Goal: Entertainment & Leisure: Consume media (video, audio)

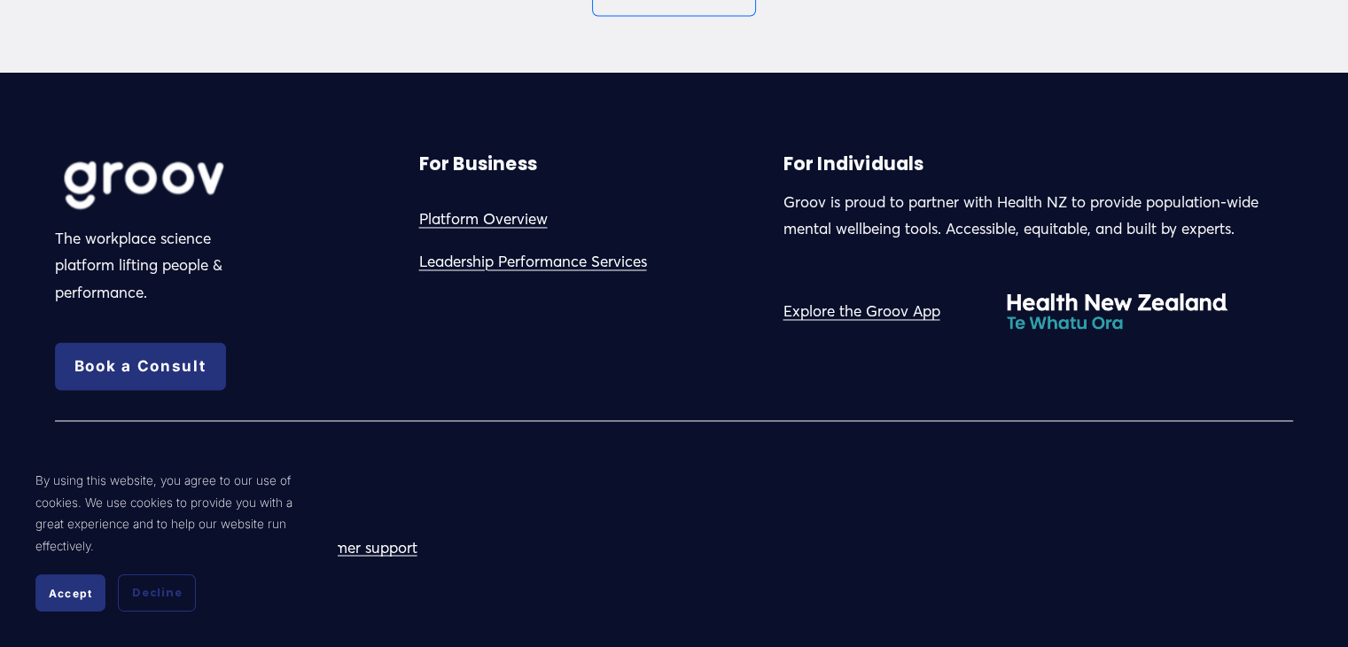
scroll to position [9772, 0]
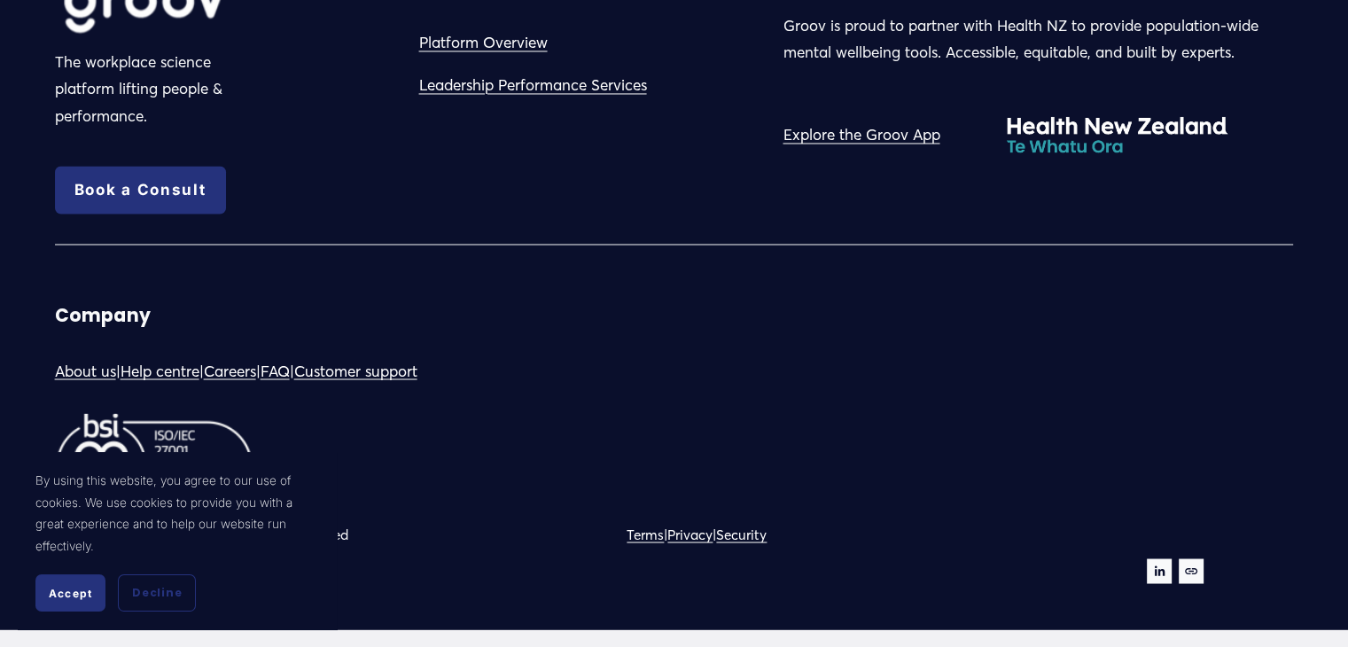
click at [1163, 579] on use "LinkedIn" at bounding box center [1159, 570] width 25 height 25
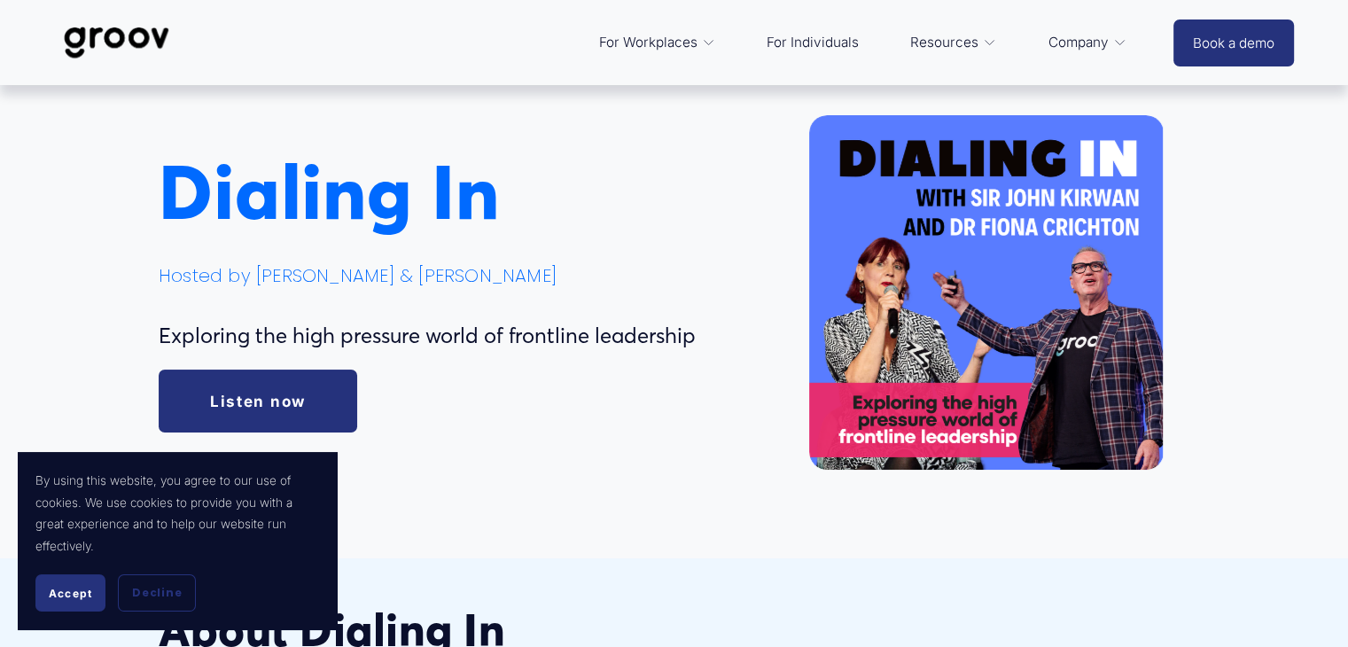
scroll to position [59, 0]
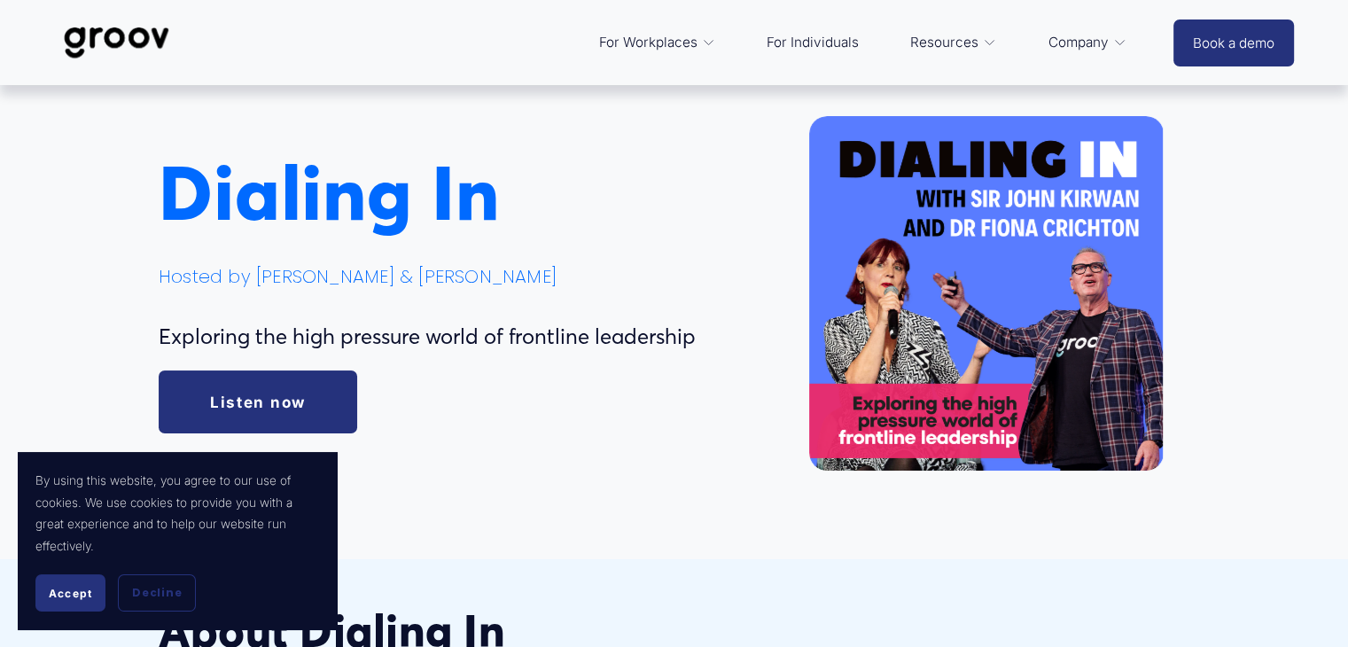
drag, startPoint x: 158, startPoint y: 202, endPoint x: 578, endPoint y: 171, distance: 421.3
click at [578, 171] on h1 "Dialing In" at bounding box center [440, 193] width 563 height 82
copy span "Dialing In"
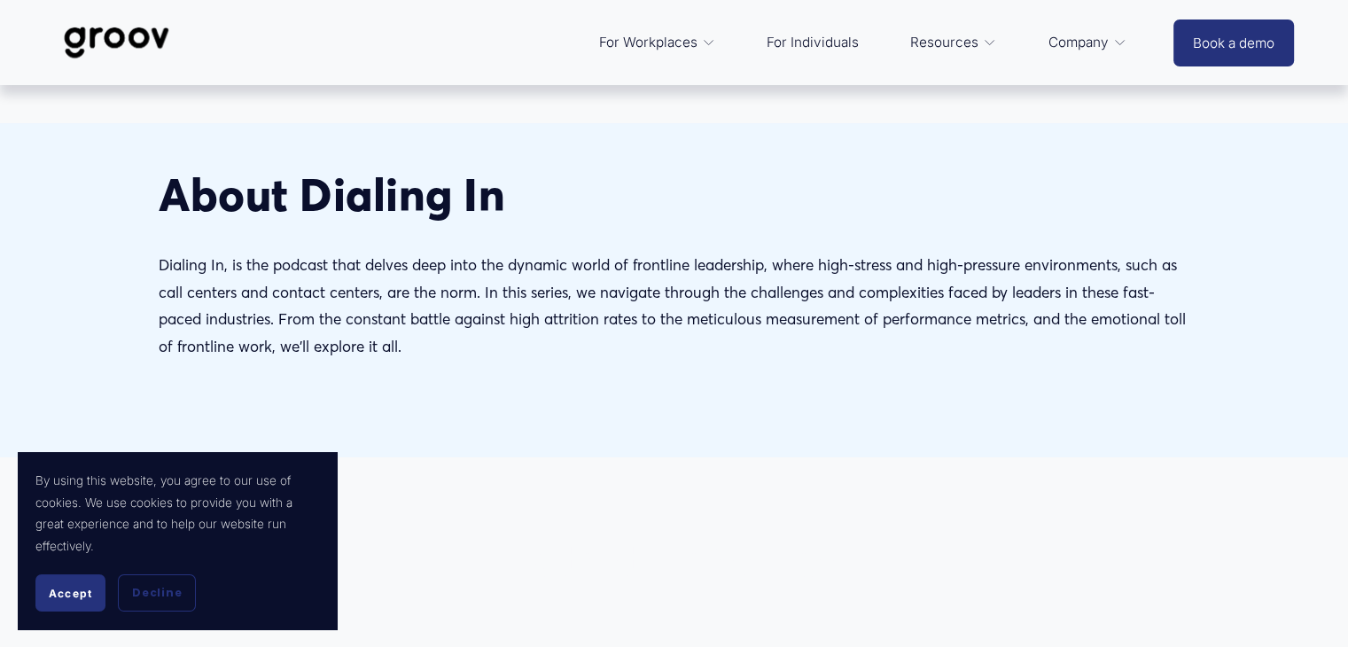
scroll to position [0, 0]
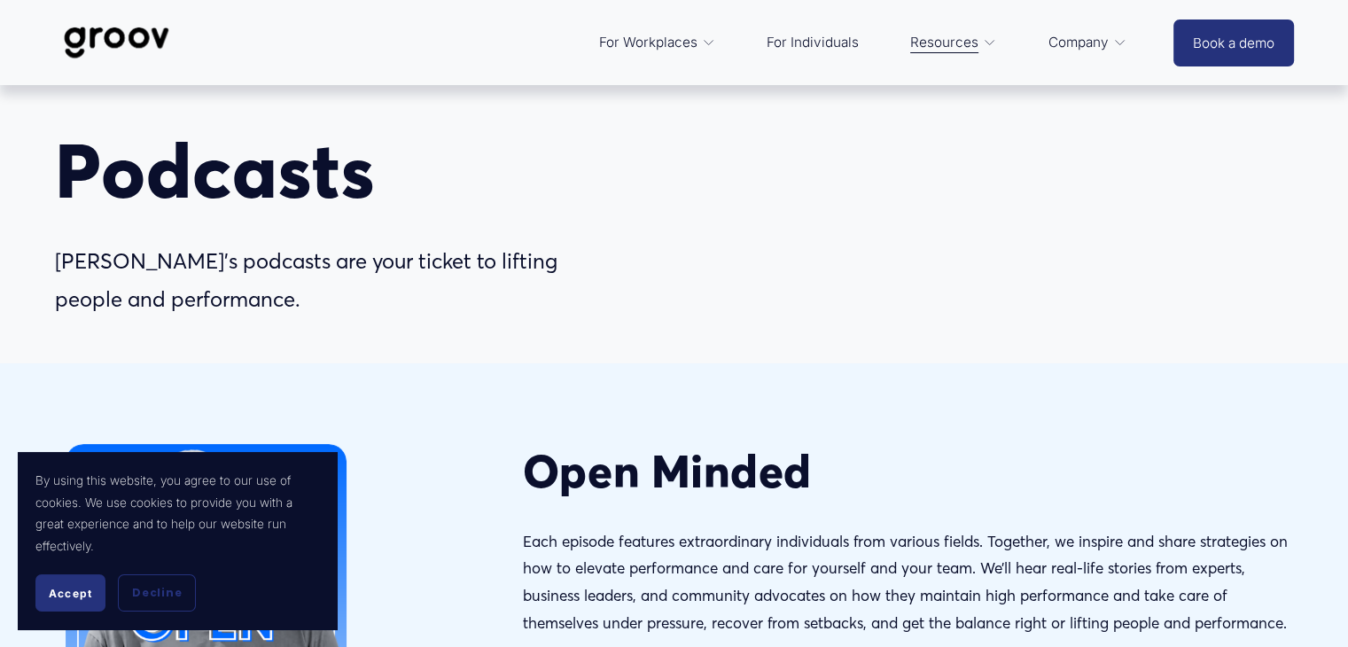
click at [716, 302] on div "Podcasts Groov’s podcasts are your ticket to lifting people and performance." at bounding box center [674, 224] width 1348 height 189
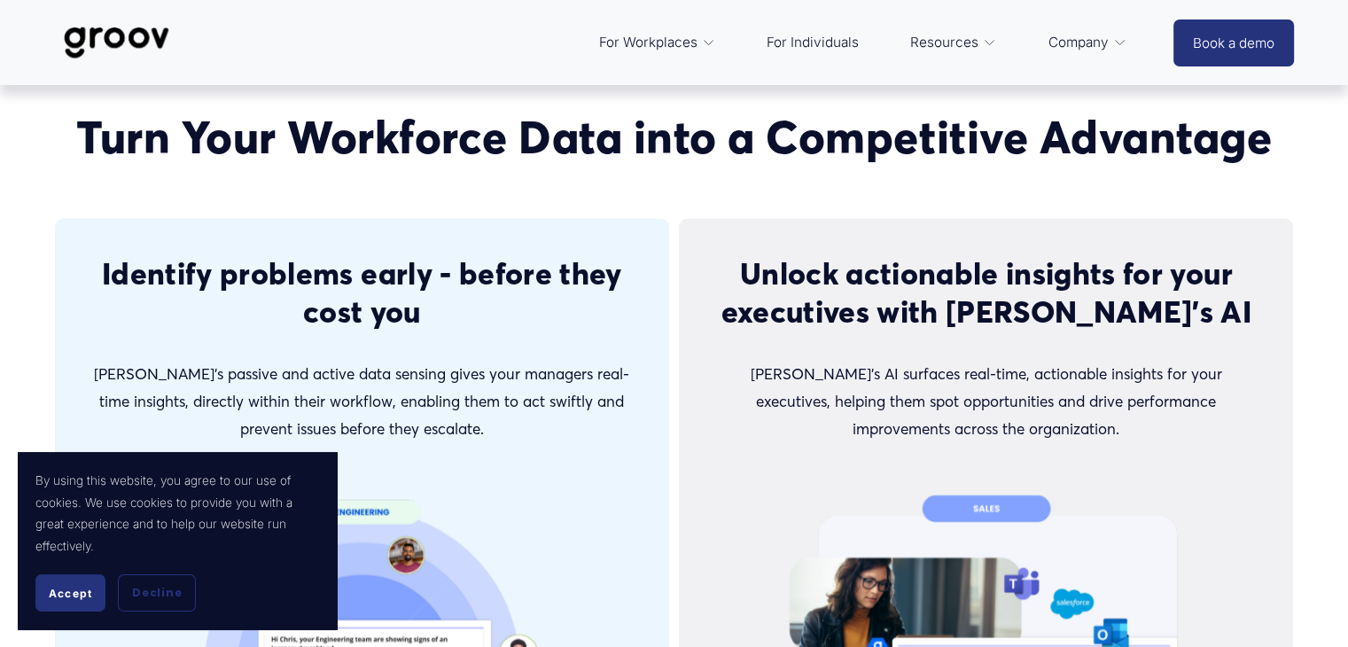
scroll to position [3293, 0]
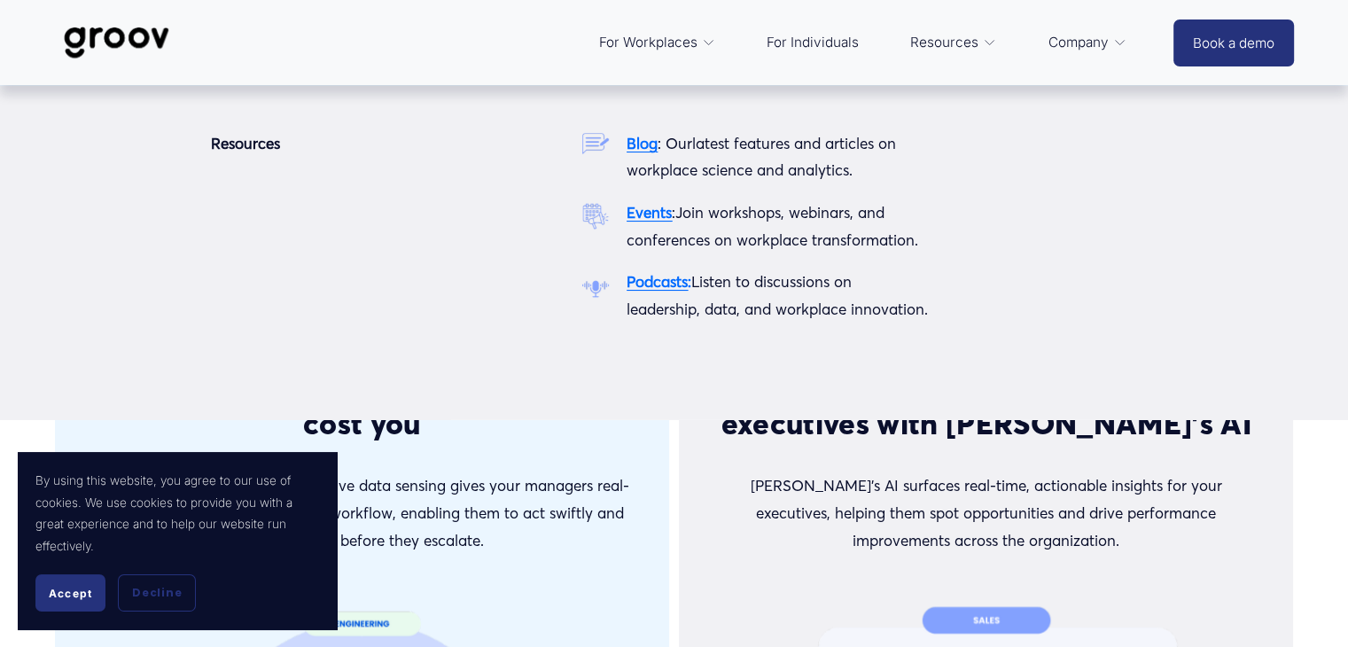
click at [662, 286] on strong "Podcasts" at bounding box center [657, 281] width 61 height 19
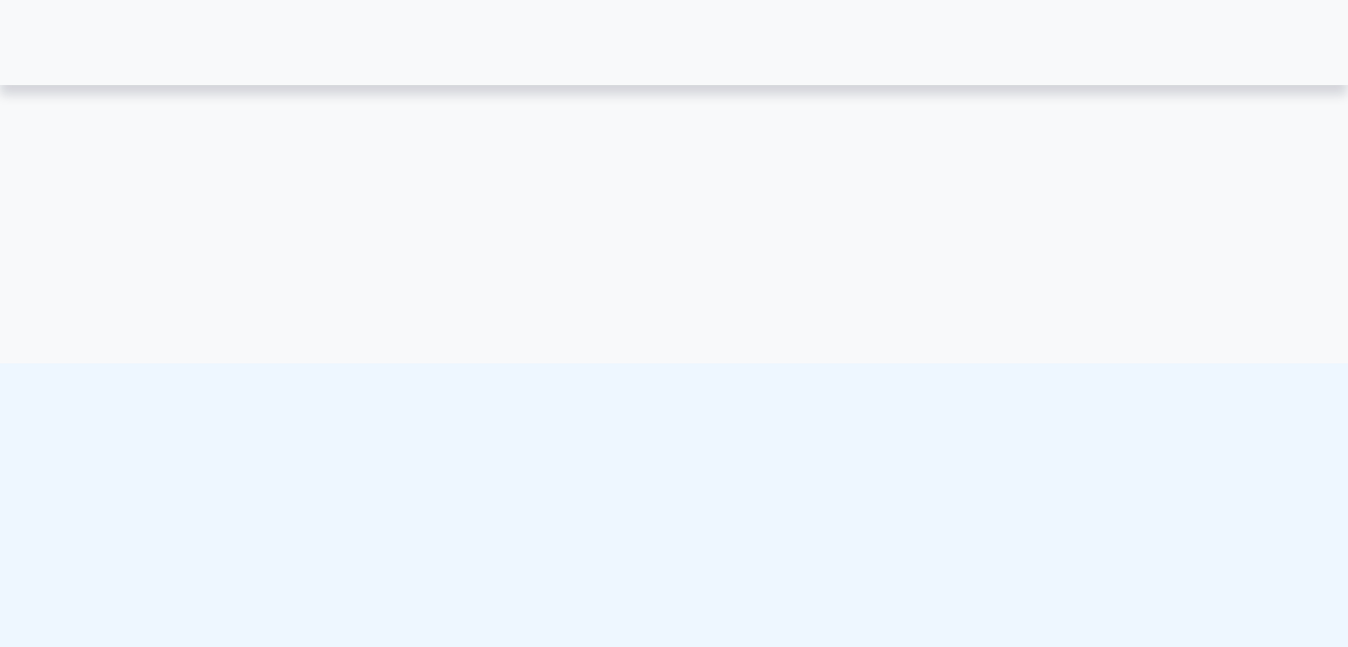
click at [662, 282] on div "Podcasts [PERSON_NAME]’s podcasts are your ticket to lifting people and perform…" at bounding box center [674, 224] width 1348 height 189
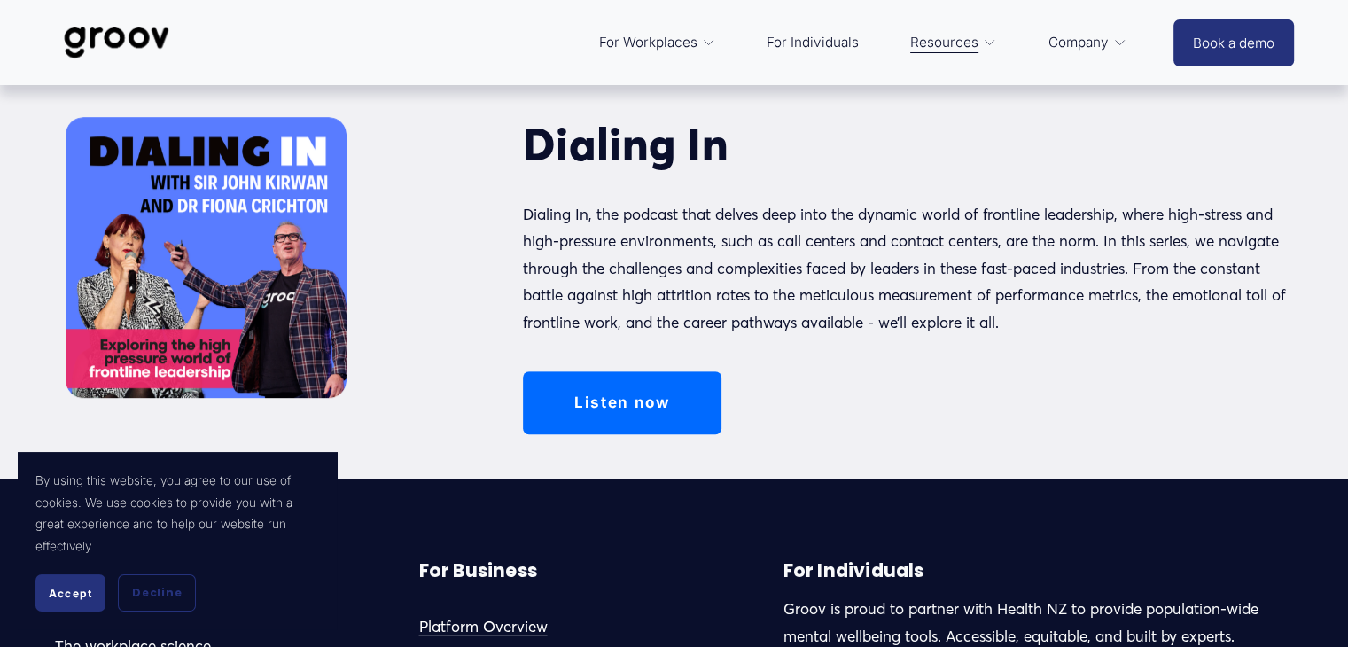
scroll to position [736, 0]
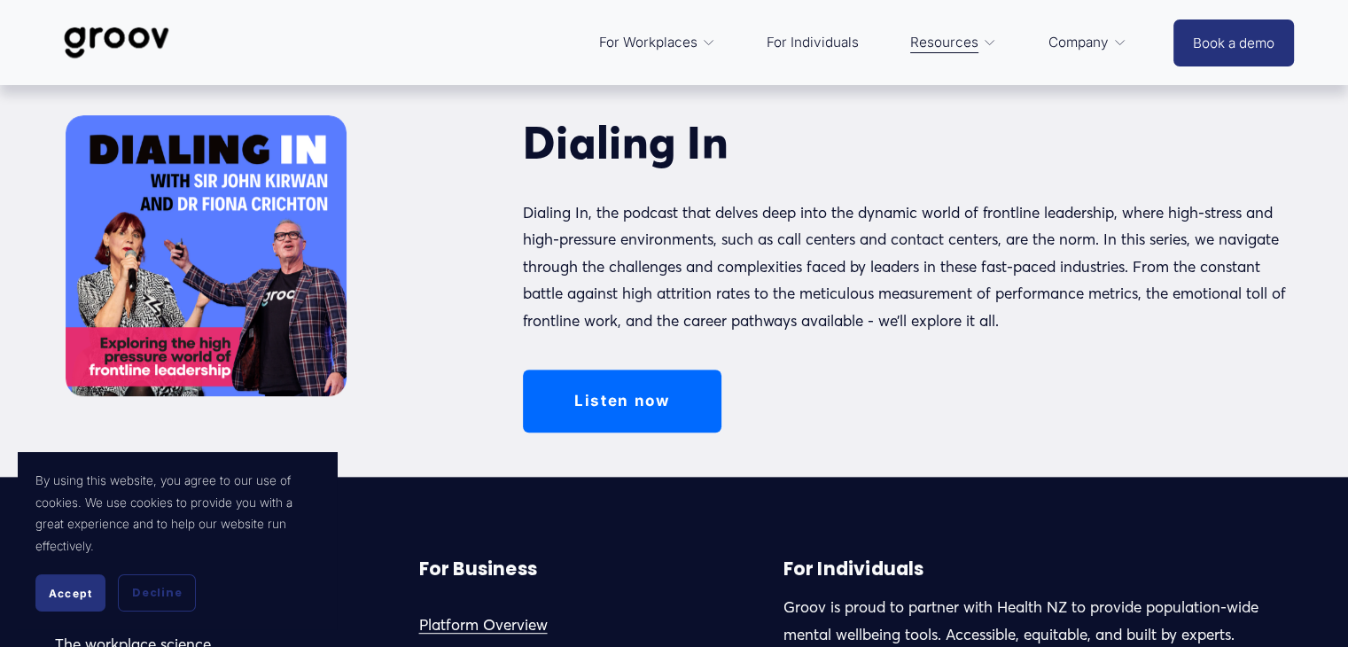
click at [631, 429] on link "Listen now" at bounding box center [622, 401] width 199 height 63
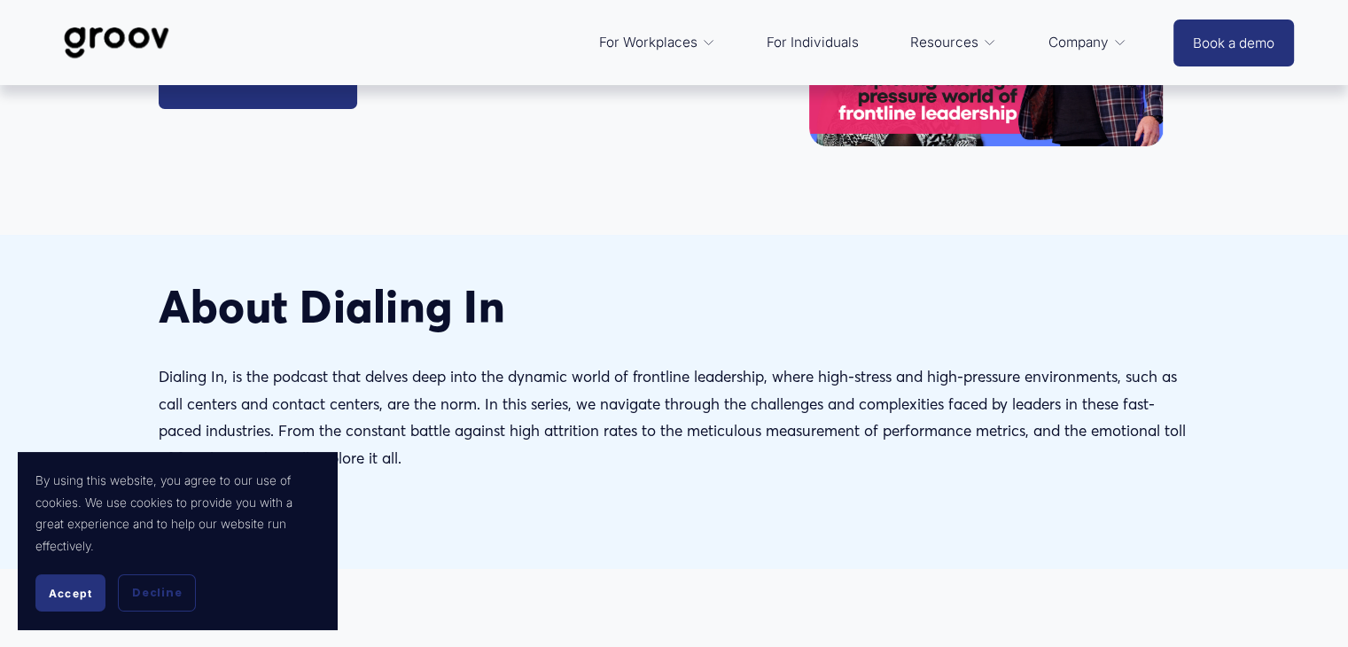
scroll to position [52, 0]
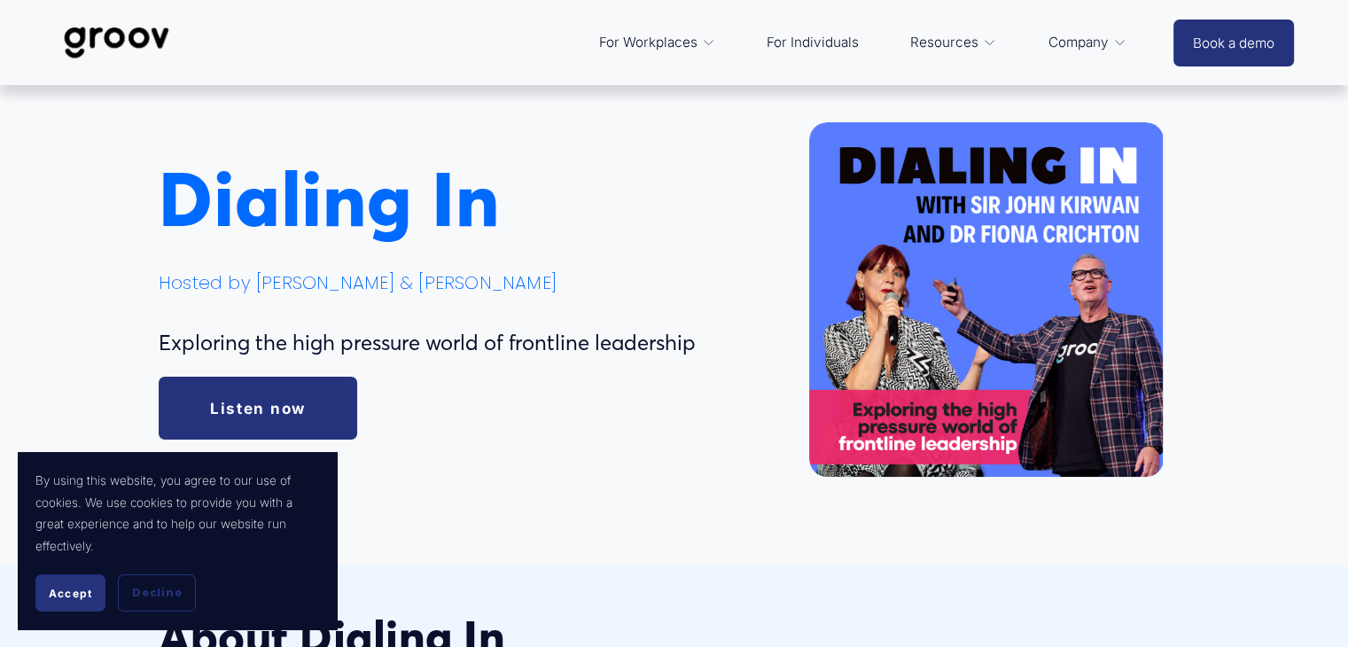
click at [876, 362] on div at bounding box center [986, 299] width 355 height 354
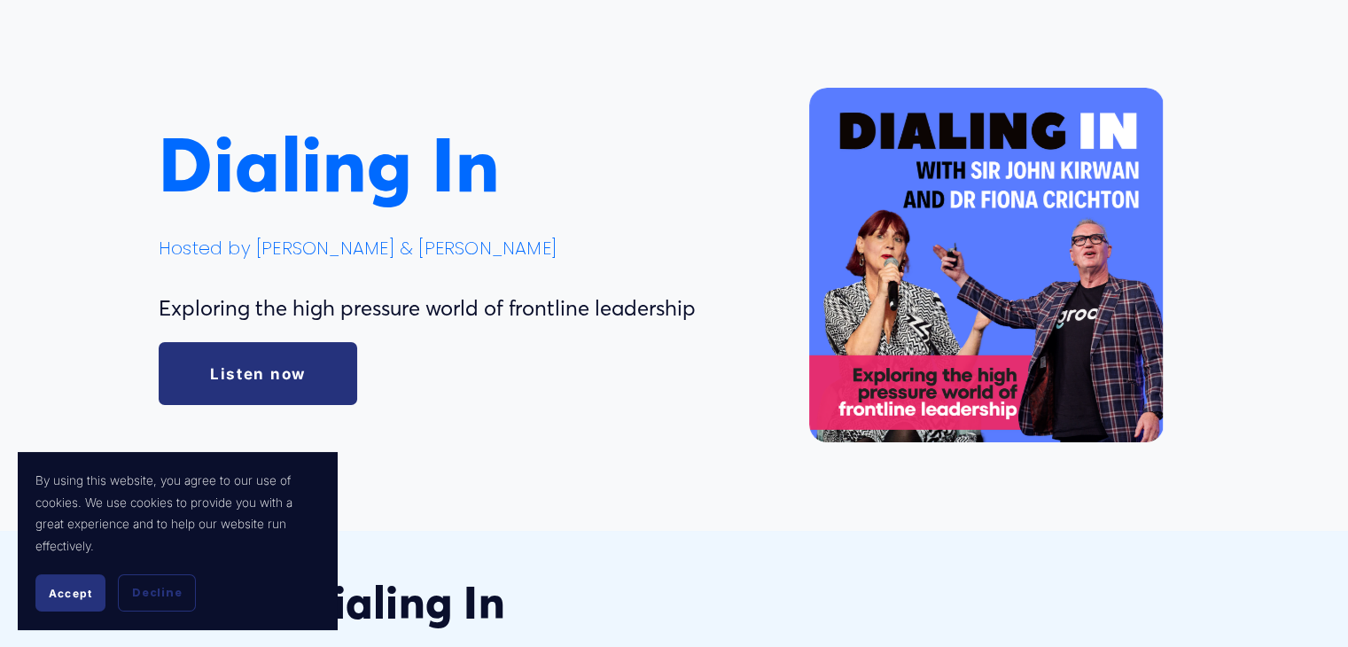
scroll to position [0, 0]
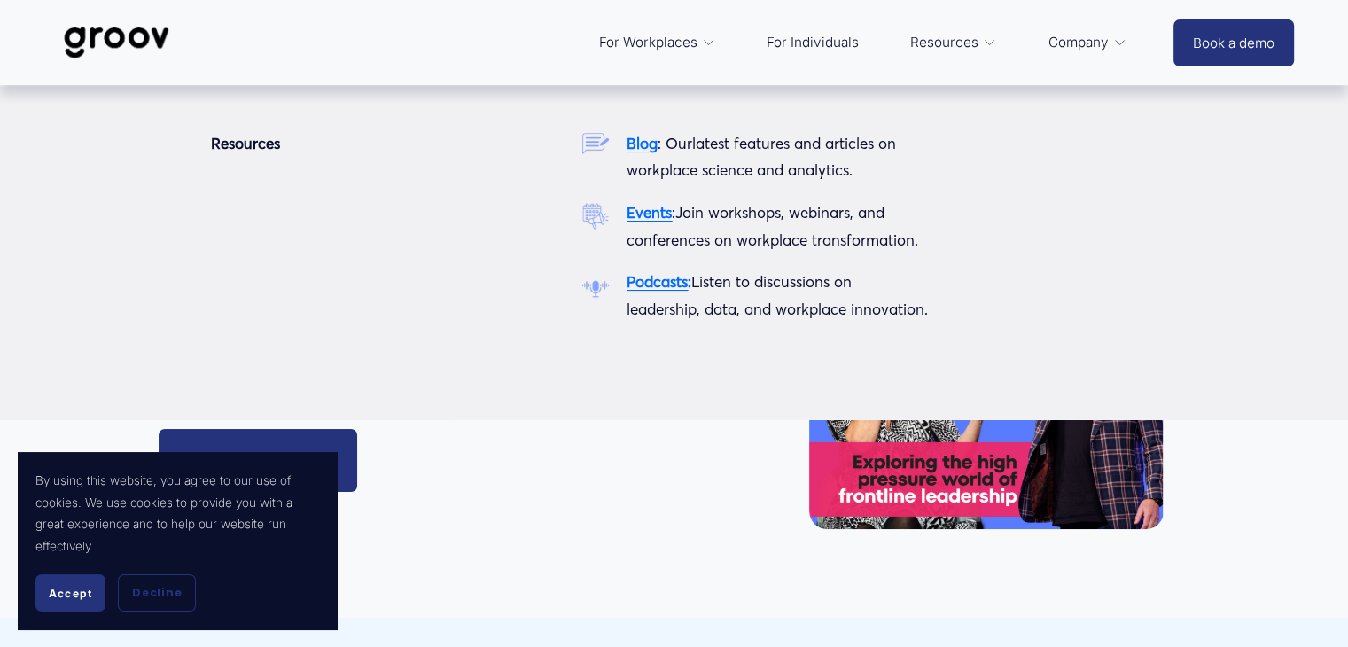
click at [945, 48] on span "Resources" at bounding box center [944, 42] width 68 height 25
click at [678, 285] on strong "Podcasts" at bounding box center [657, 281] width 61 height 19
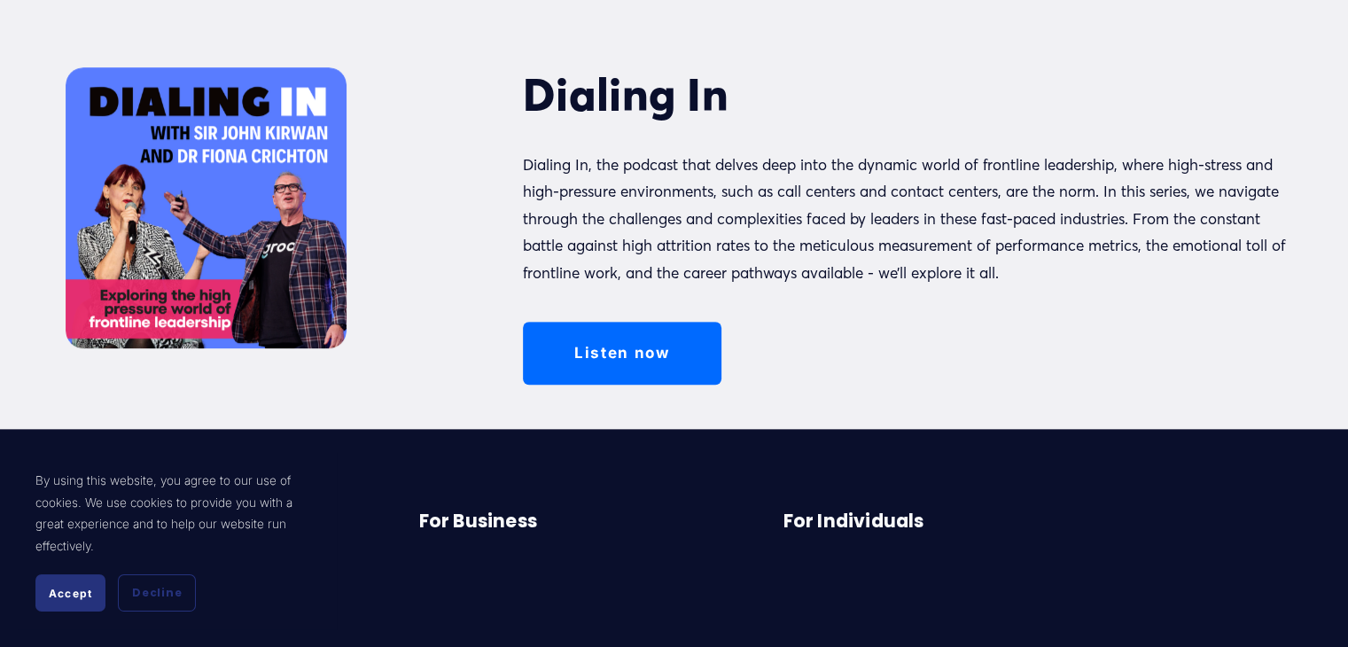
scroll to position [784, 0]
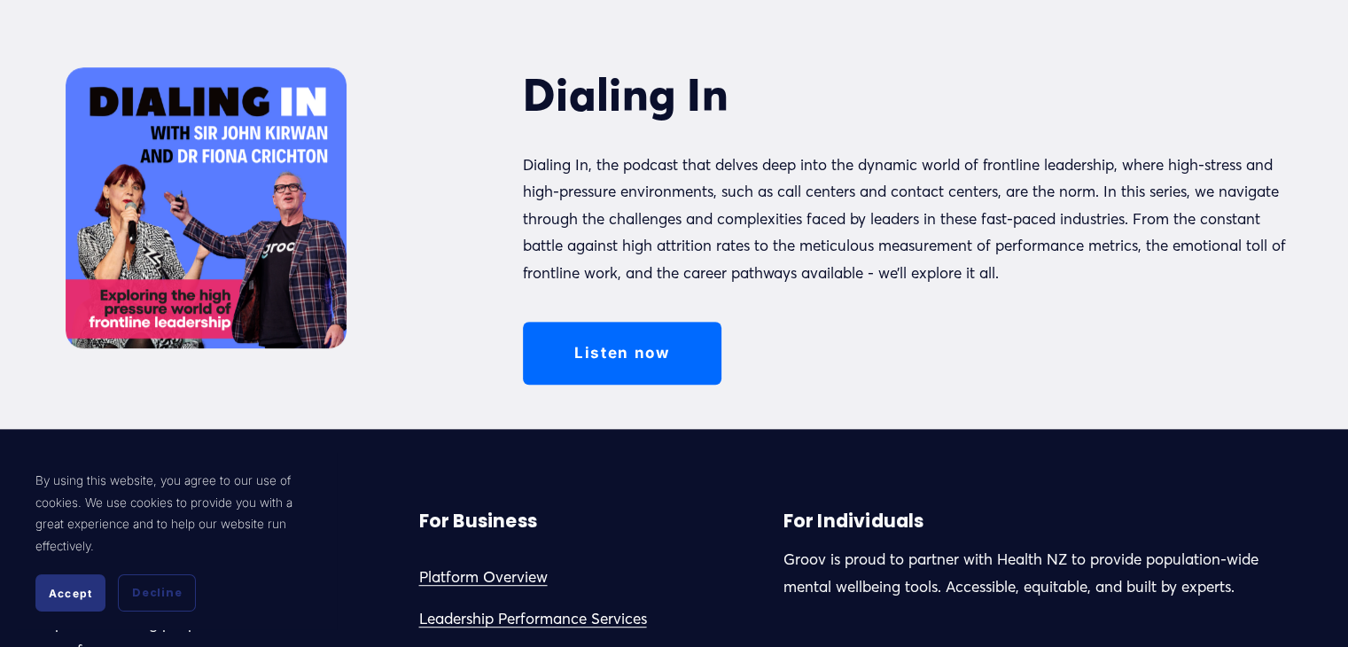
click at [259, 275] on div at bounding box center [206, 207] width 281 height 281
